Goal: Task Accomplishment & Management: Complete application form

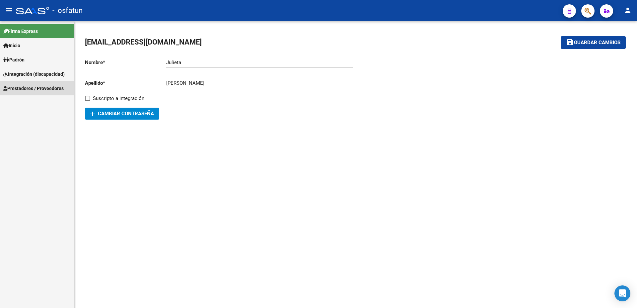
click at [20, 85] on span "Prestadores / Proveedores" at bounding box center [33, 88] width 60 height 7
click at [31, 144] on link "Prestadores - Docu." at bounding box center [37, 145] width 74 height 14
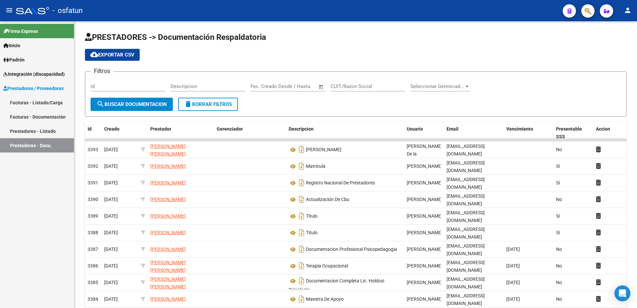
click at [32, 115] on link "Facturas - Documentación" at bounding box center [37, 116] width 74 height 14
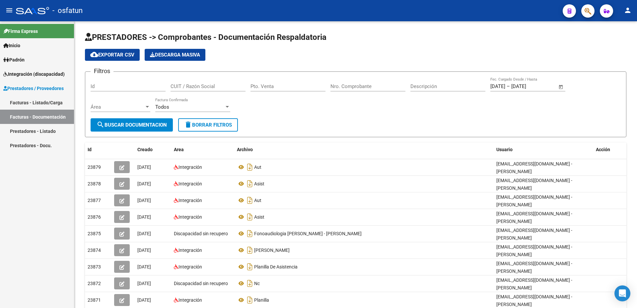
click at [37, 99] on link "Facturas - Listado/Carga" at bounding box center [37, 102] width 74 height 14
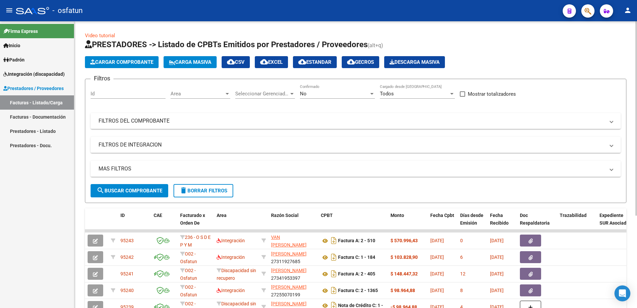
click at [119, 60] on span "Cargar Comprobante" at bounding box center [121, 62] width 63 height 6
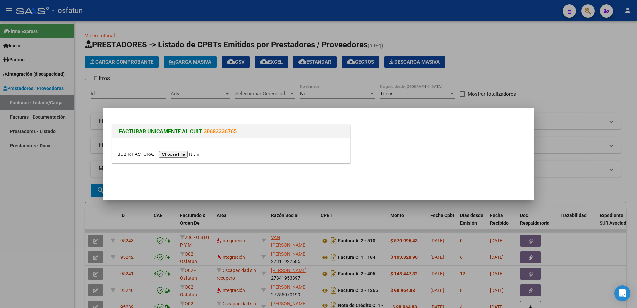
click at [135, 152] on input "file" at bounding box center [159, 154] width 84 height 7
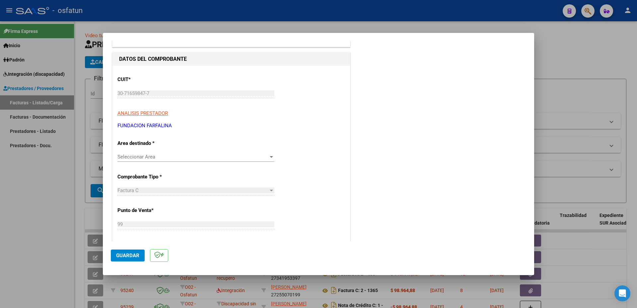
scroll to position [72, 0]
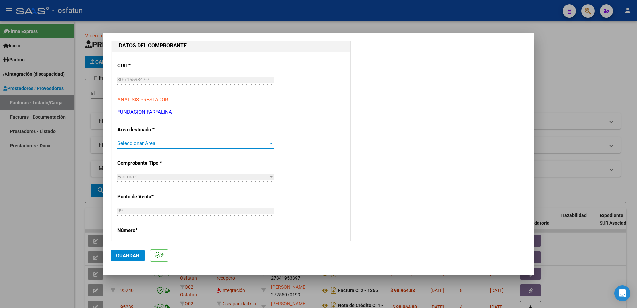
click at [186, 142] on span "Seleccionar Area" at bounding box center [192, 143] width 151 height 6
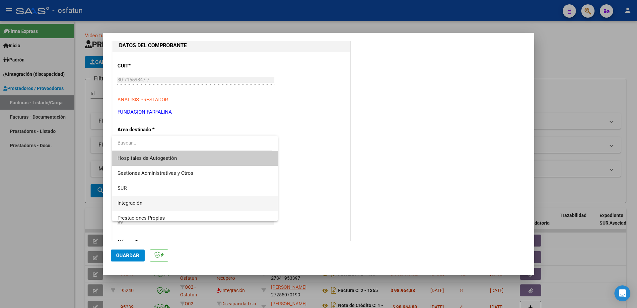
click at [163, 205] on span "Integración" at bounding box center [194, 202] width 155 height 15
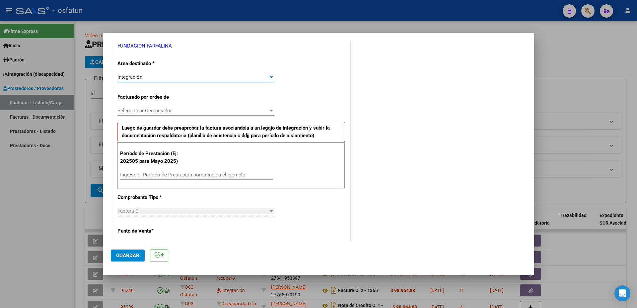
scroll to position [143, 0]
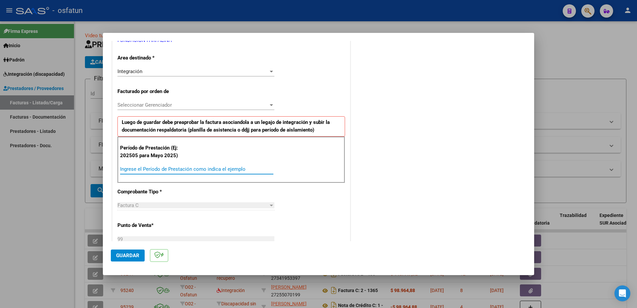
click at [182, 169] on input "Ingrese el Período de Prestación como indica el ejemplo" at bounding box center [196, 169] width 153 height 6
type input "202508"
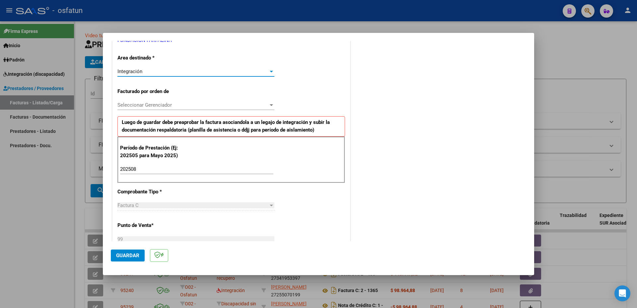
click at [270, 70] on div at bounding box center [271, 71] width 6 height 5
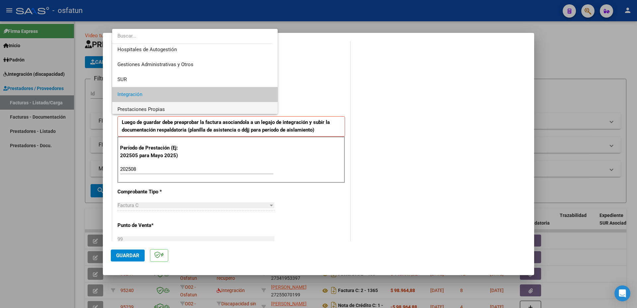
scroll to position [0, 0]
click at [229, 96] on span "Integración" at bounding box center [194, 96] width 155 height 15
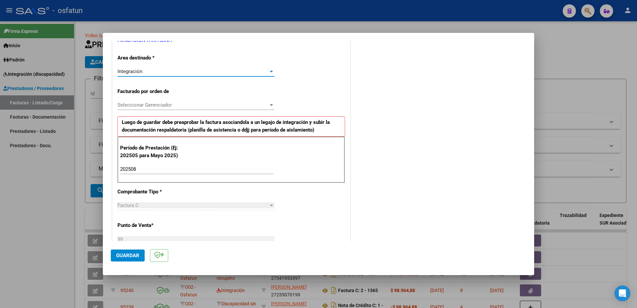
click at [126, 257] on span "Guardar" at bounding box center [127, 255] width 23 height 6
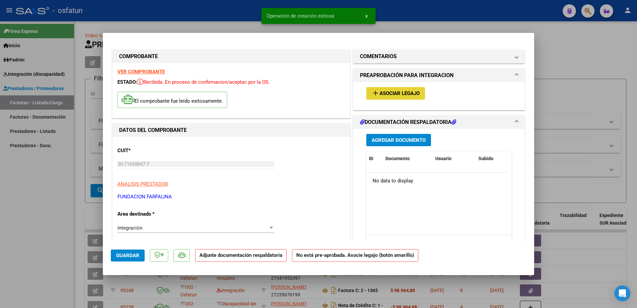
click at [389, 92] on span "Asociar Legajo" at bounding box center [400, 94] width 40 height 6
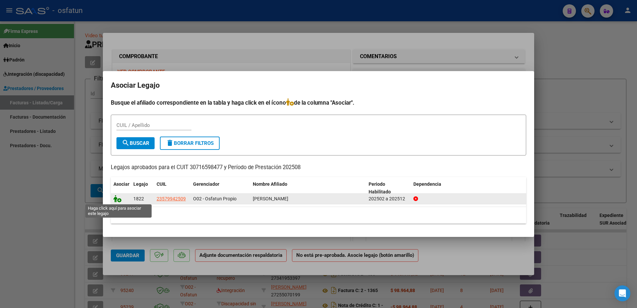
click at [115, 197] on icon at bounding box center [117, 198] width 8 height 7
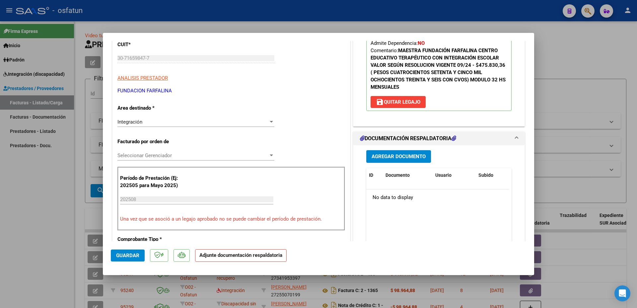
scroll to position [107, 0]
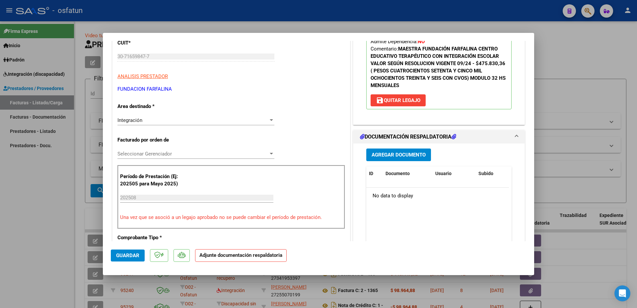
click at [399, 155] on span "Agregar Documento" at bounding box center [399, 155] width 54 height 6
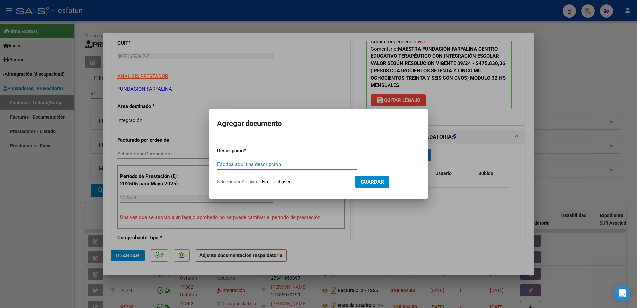
click at [270, 164] on input "Escriba aquí una descripcion" at bounding box center [287, 164] width 140 height 6
type input "PLANILLA ASISTENCIA APOYO A LA IE [DATE] DNI 57994250"
click at [284, 179] on input "Seleccionar Archivo" at bounding box center [306, 182] width 88 height 6
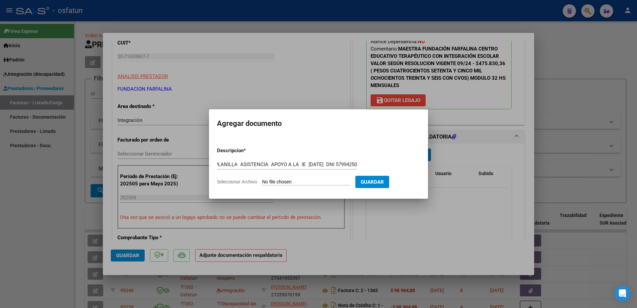
type input "C:\fakepath\PLANILLA ASISTENCIA APOYP IE [GEOGRAPHIC_DATA] [DATE].pdf"
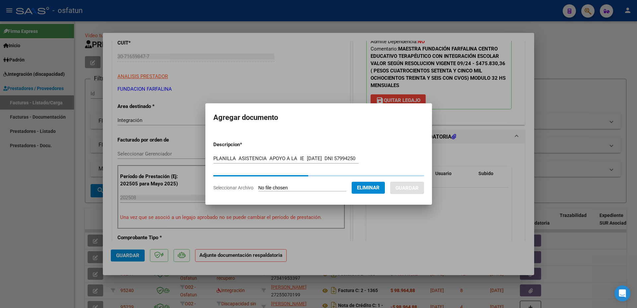
scroll to position [0, 0]
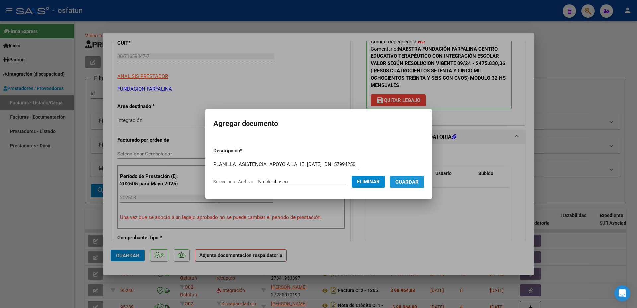
click at [395, 185] on span "Guardar" at bounding box center [406, 182] width 23 height 6
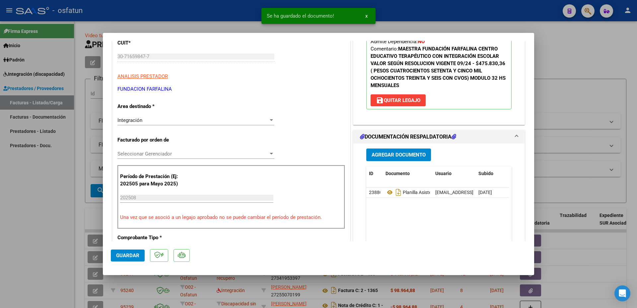
click at [153, 150] on div "Seleccionar Gerenciador Seleccionar Gerenciador" at bounding box center [195, 154] width 157 height 10
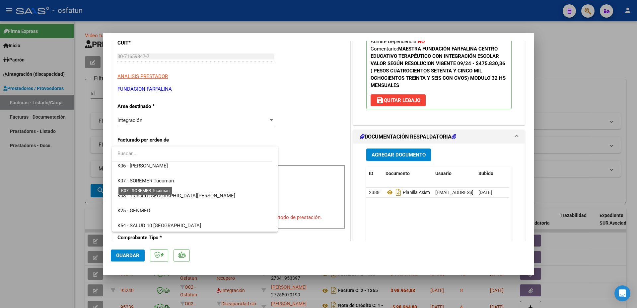
scroll to position [322, 0]
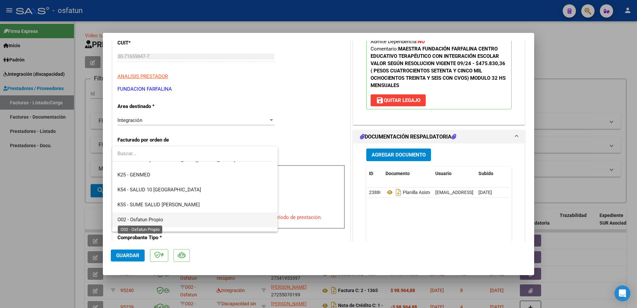
click at [147, 219] on span "O02 - Osfatun Propio" at bounding box center [140, 219] width 46 height 6
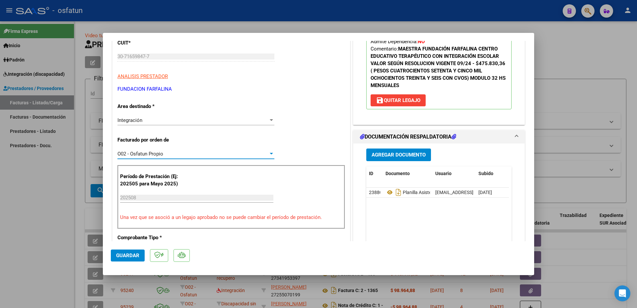
click at [125, 250] on button "Guardar" at bounding box center [128, 255] width 34 height 12
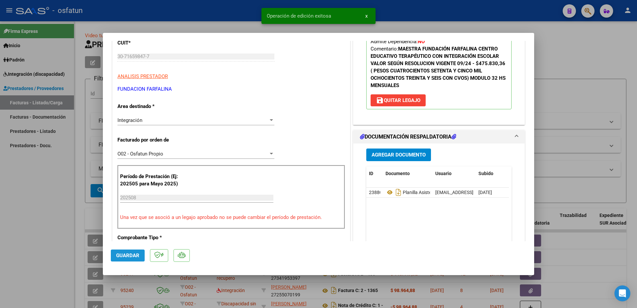
click at [126, 252] on span "Guardar" at bounding box center [127, 255] width 23 height 6
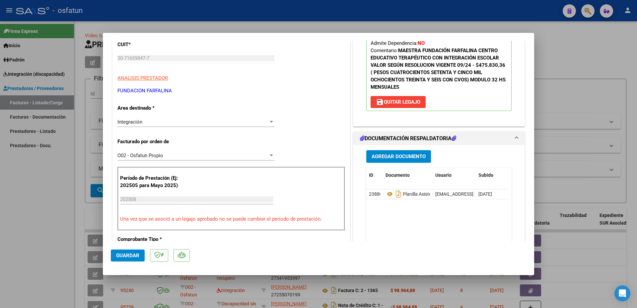
scroll to position [107, 0]
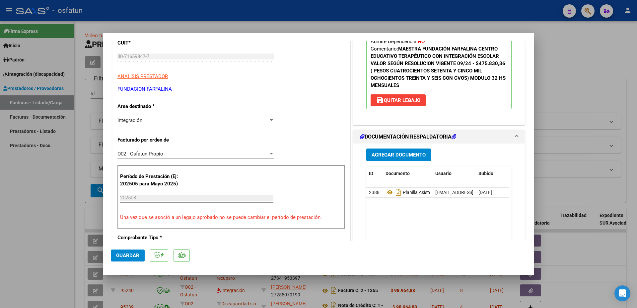
click at [143, 26] on div at bounding box center [318, 154] width 637 height 308
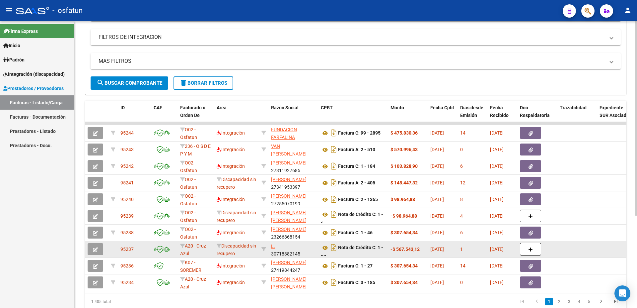
scroll to position [16, 0]
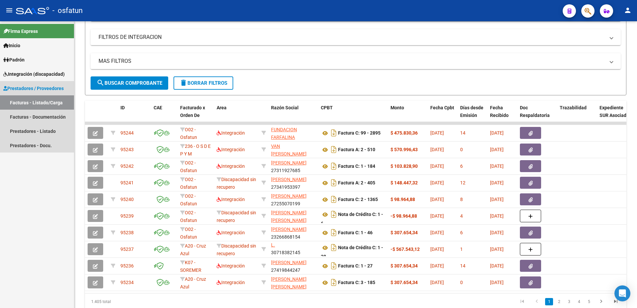
click at [25, 101] on link "Facturas - Listado/Carga" at bounding box center [37, 102] width 74 height 14
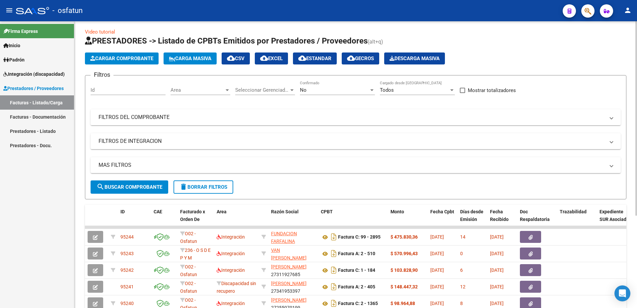
scroll to position [0, 0]
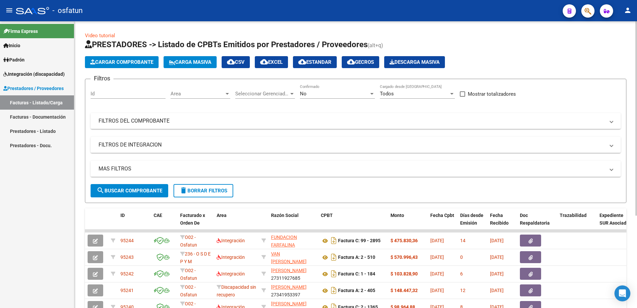
click at [117, 58] on button "Cargar Comprobante" at bounding box center [122, 62] width 74 height 12
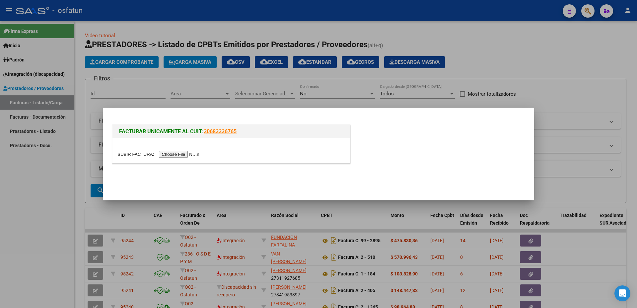
click at [129, 154] on input "file" at bounding box center [159, 154] width 84 height 7
